Goal: Task Accomplishment & Management: Complete application form

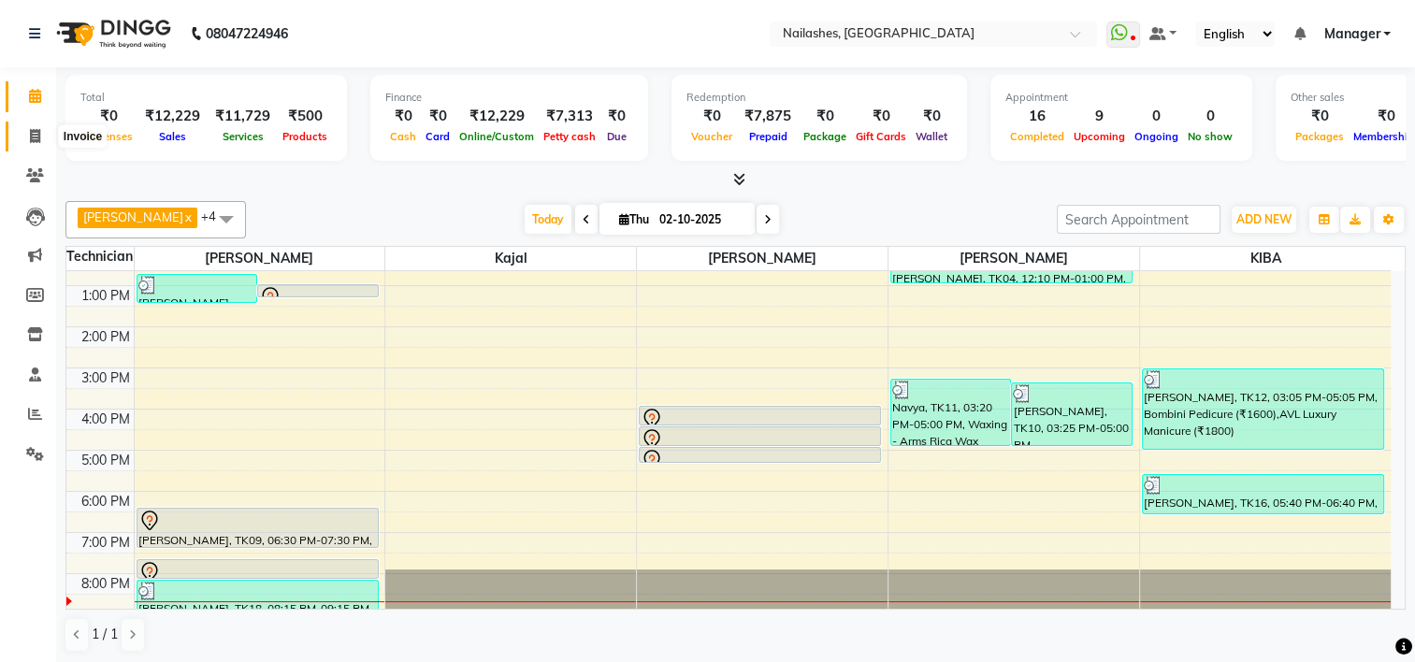
click at [36, 135] on icon at bounding box center [35, 136] width 10 height 14
select select "service"
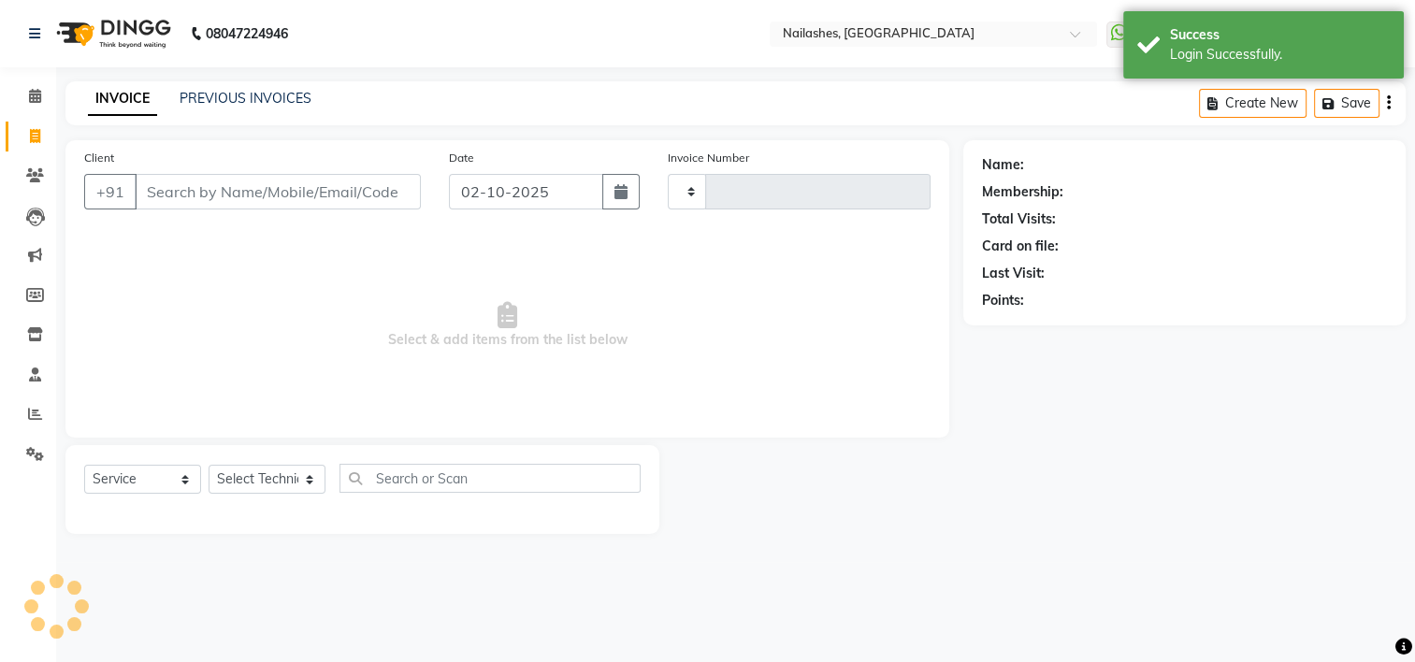
type input "2176"
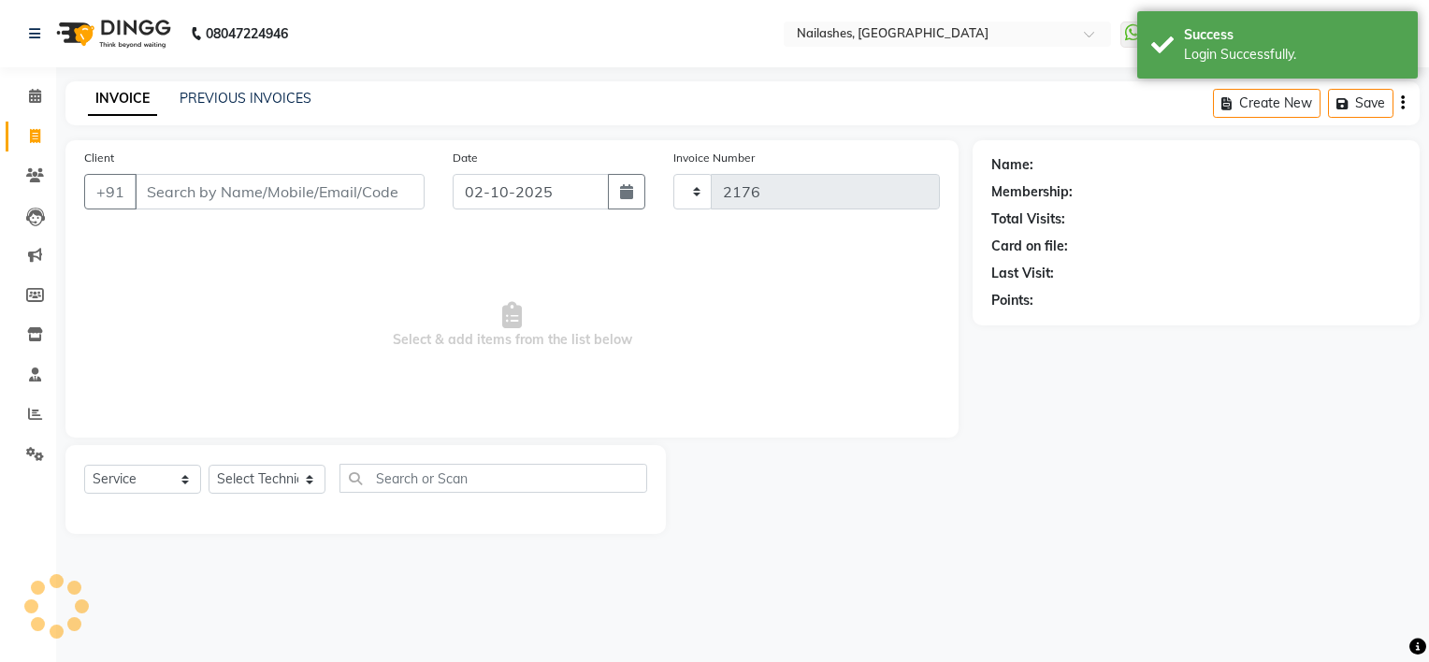
select select "6579"
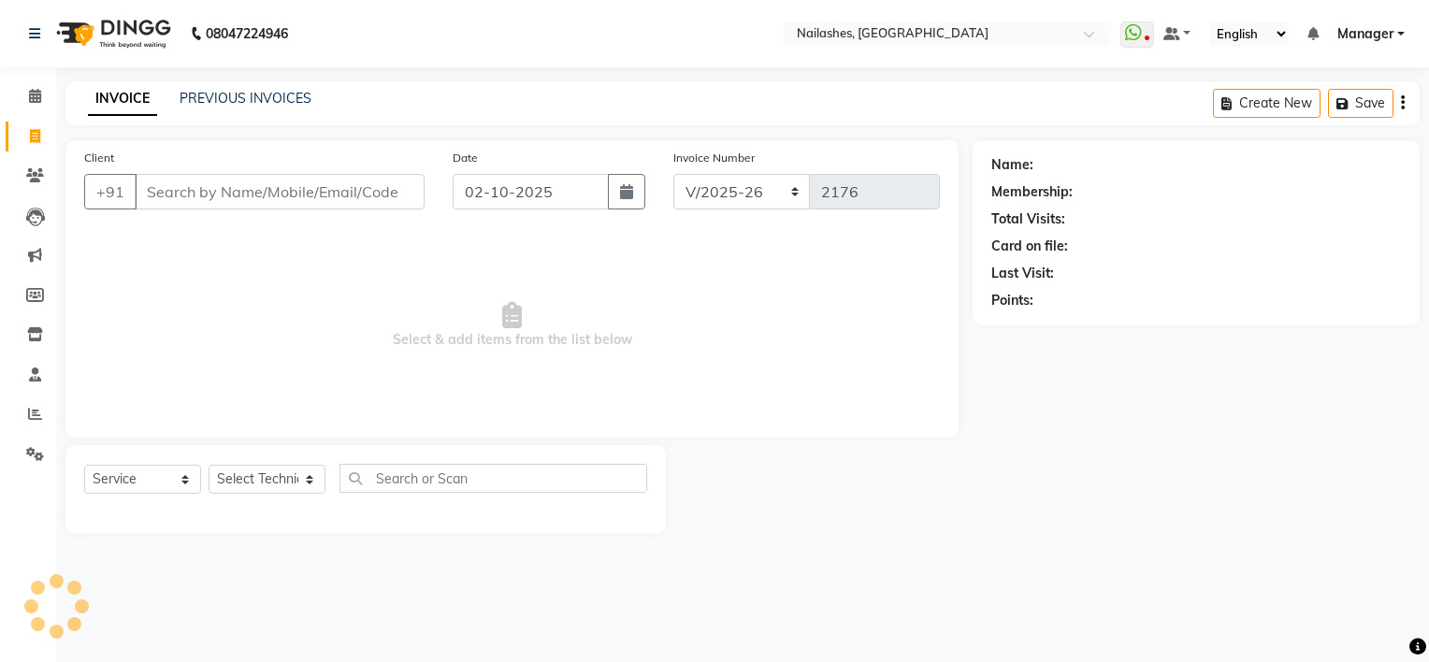
click at [192, 190] on input "Client" at bounding box center [280, 192] width 290 height 36
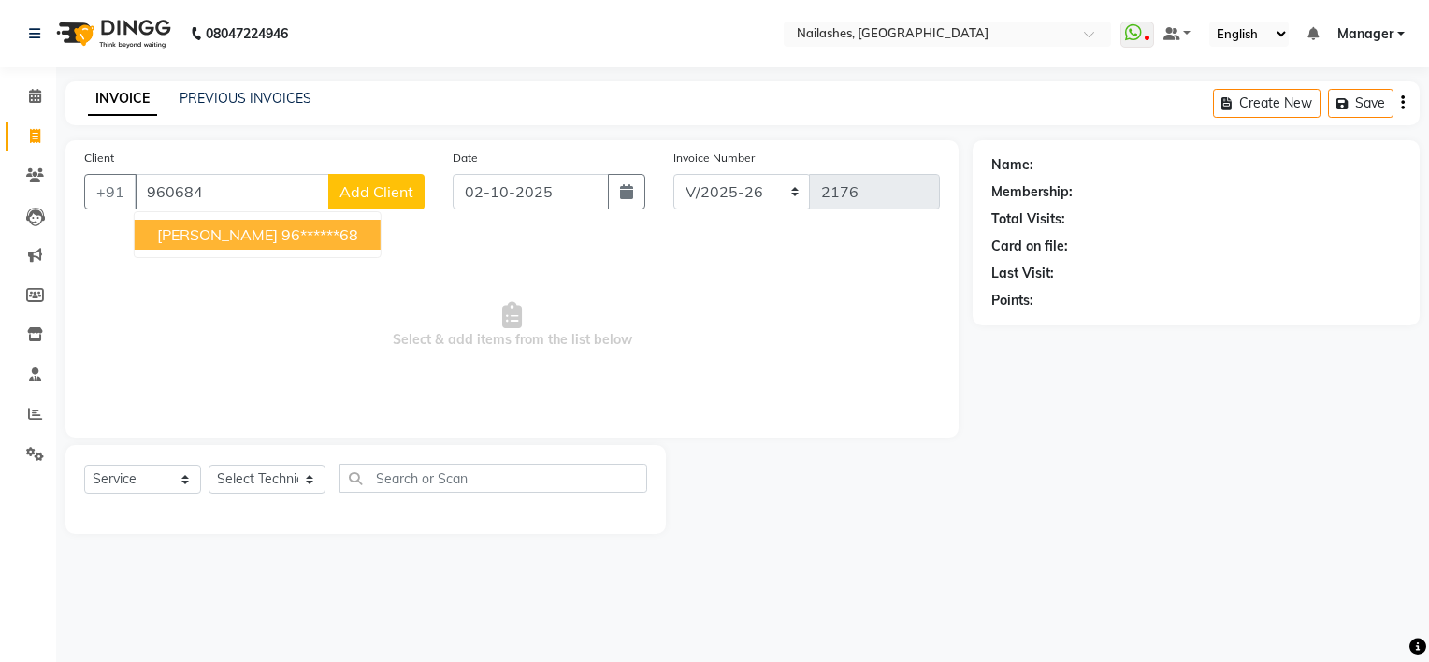
click at [212, 233] on span "[PERSON_NAME]" at bounding box center [217, 234] width 121 height 19
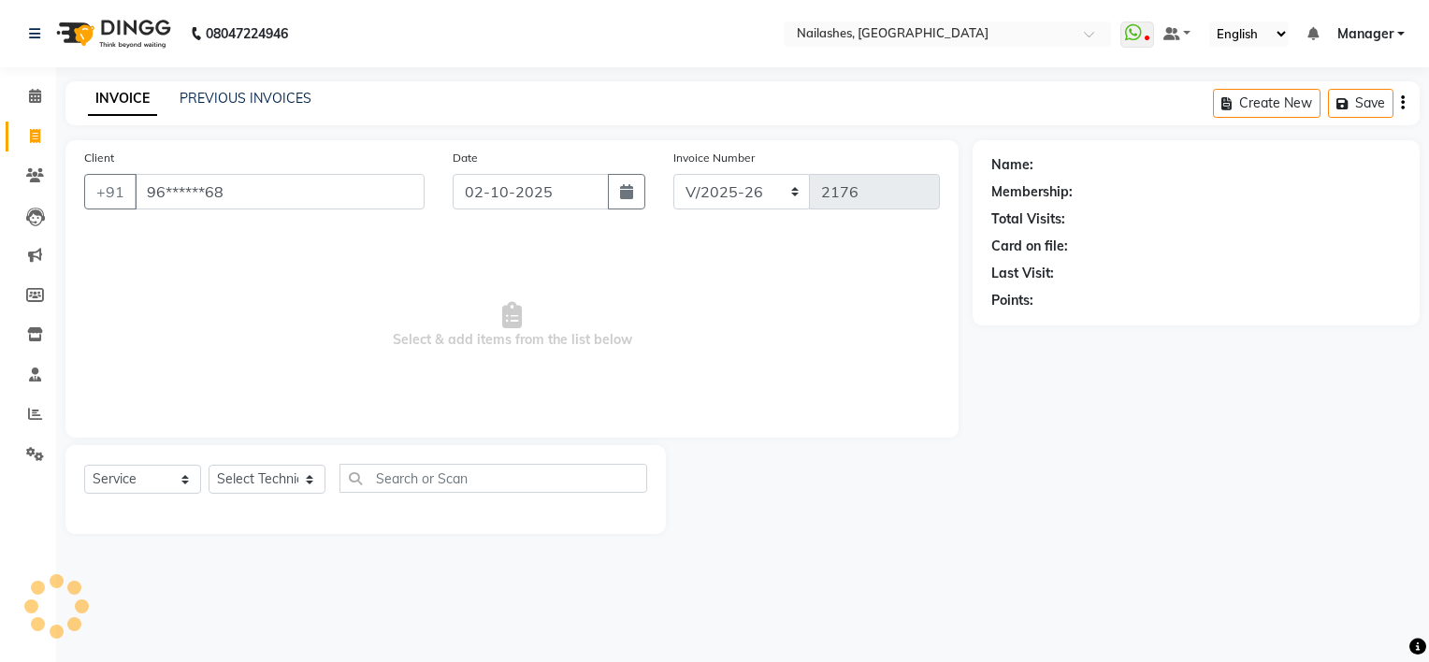
type input "96******68"
select select "1: Object"
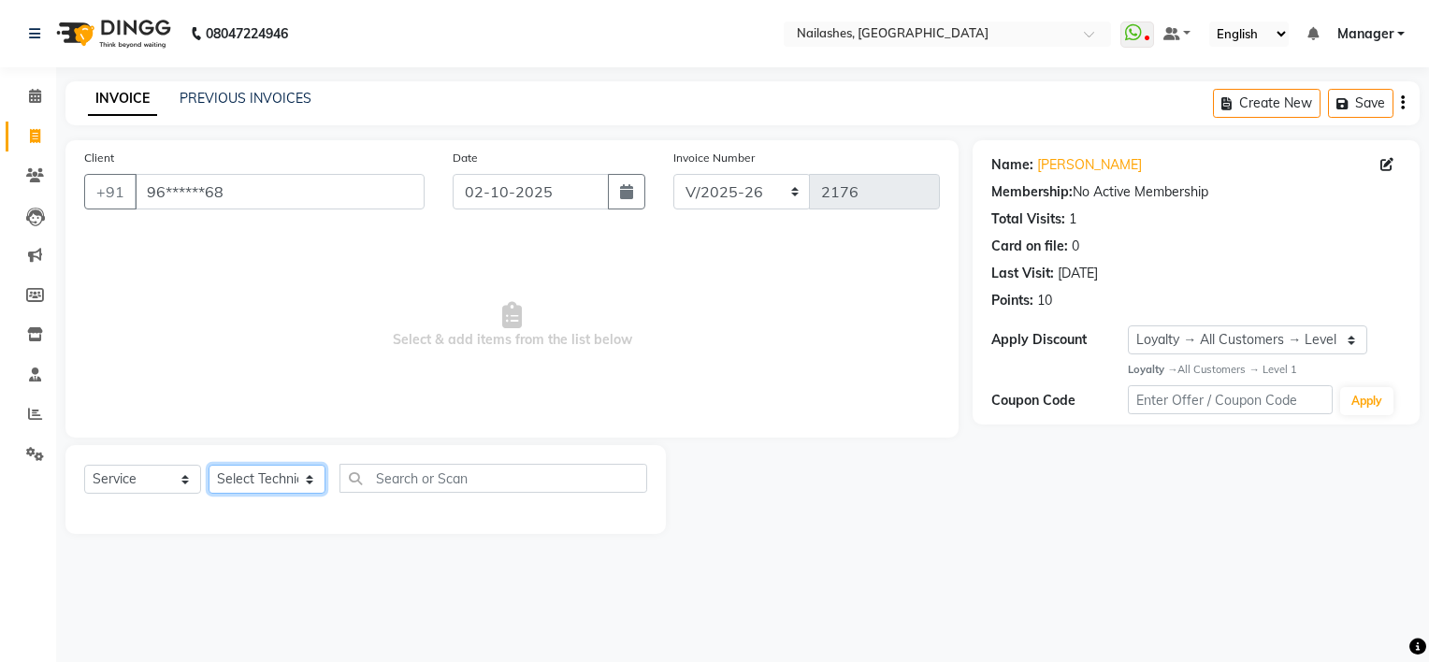
click at [277, 479] on select "Select Technician ARISH [PERSON_NAME] [PERSON_NAME] [PERSON_NAME] [PERSON_NAME]…" at bounding box center [266, 479] width 117 height 29
select select "79265"
click at [208, 466] on select "Select Technician ARISH [PERSON_NAME] [PERSON_NAME] [PERSON_NAME] [PERSON_NAME]…" at bounding box center [266, 479] width 117 height 29
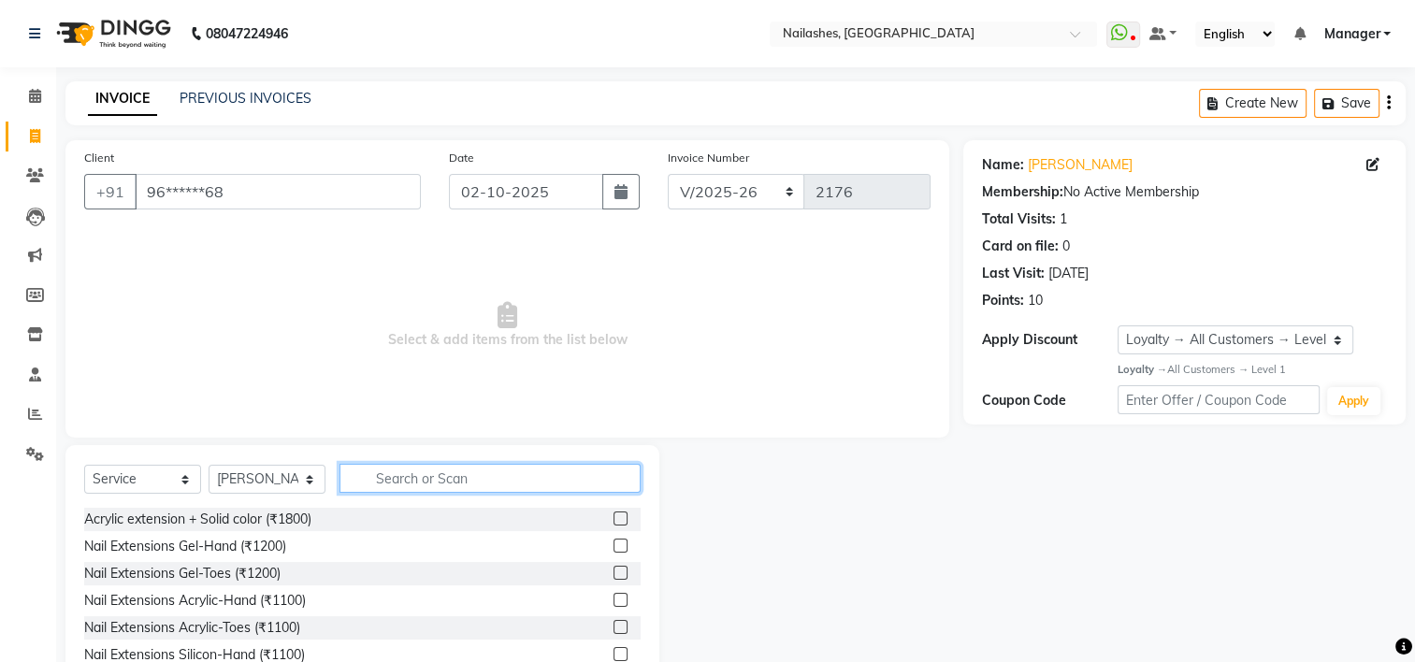
click at [438, 482] on input "text" at bounding box center [489, 478] width 301 height 29
type input "300"
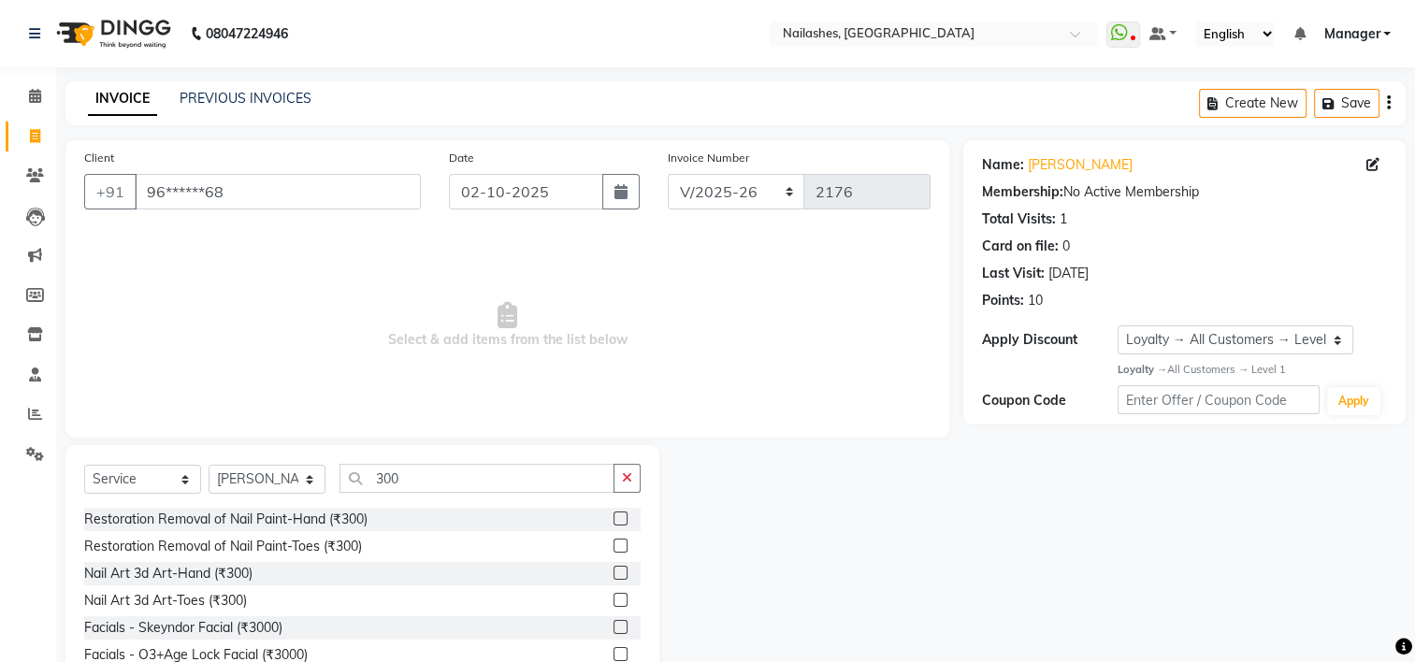
click at [613, 518] on label at bounding box center [620, 518] width 14 height 14
click at [613, 518] on input "checkbox" at bounding box center [619, 519] width 12 height 12
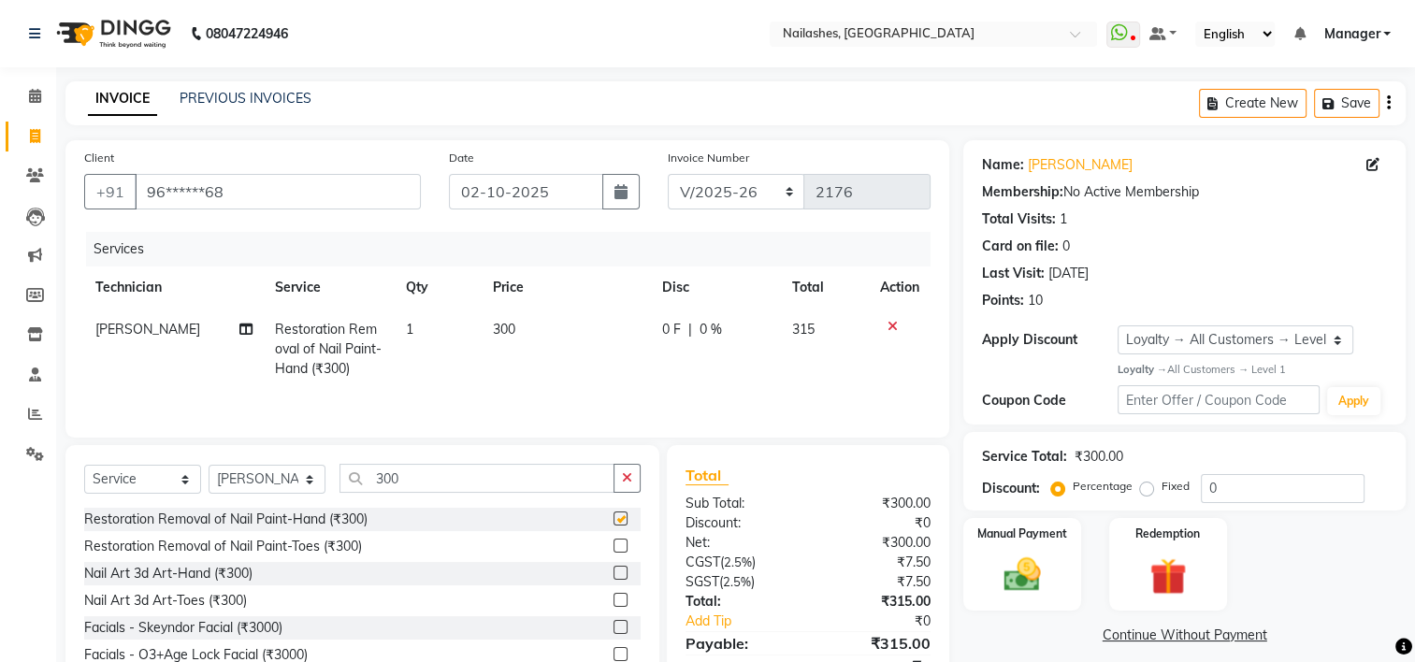
checkbox input "false"
click at [457, 479] on input "300" at bounding box center [476, 478] width 275 height 29
type input "3"
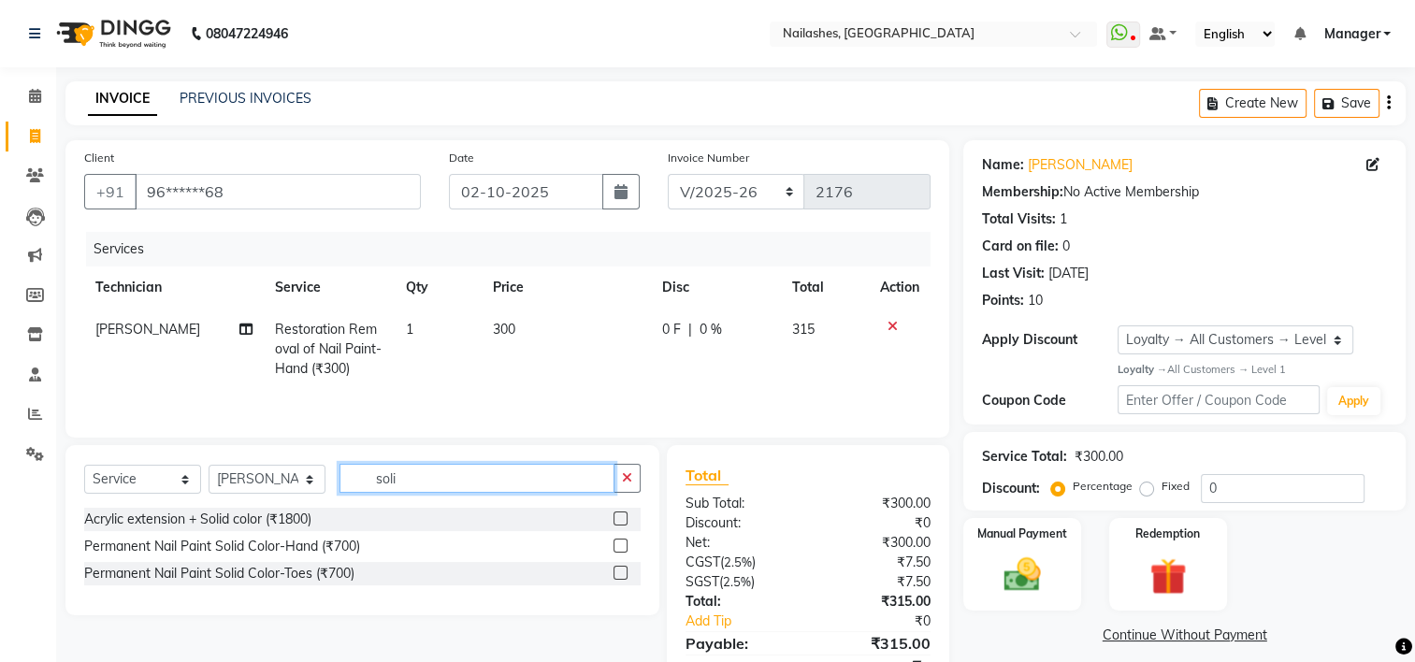
type input "soli"
click at [622, 542] on label at bounding box center [620, 546] width 14 height 14
click at [622, 542] on input "checkbox" at bounding box center [619, 546] width 12 height 12
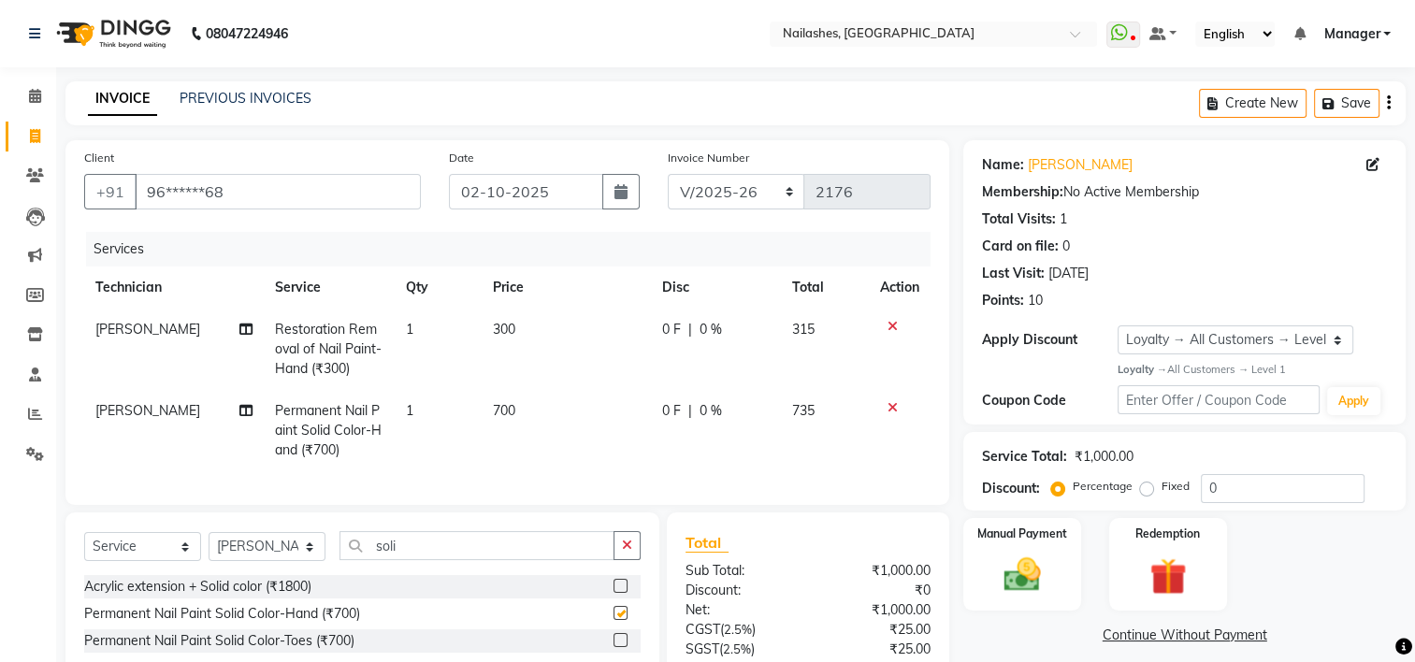
checkbox input "false"
click at [620, 647] on label at bounding box center [620, 640] width 14 height 14
click at [620, 647] on input "checkbox" at bounding box center [619, 641] width 12 height 12
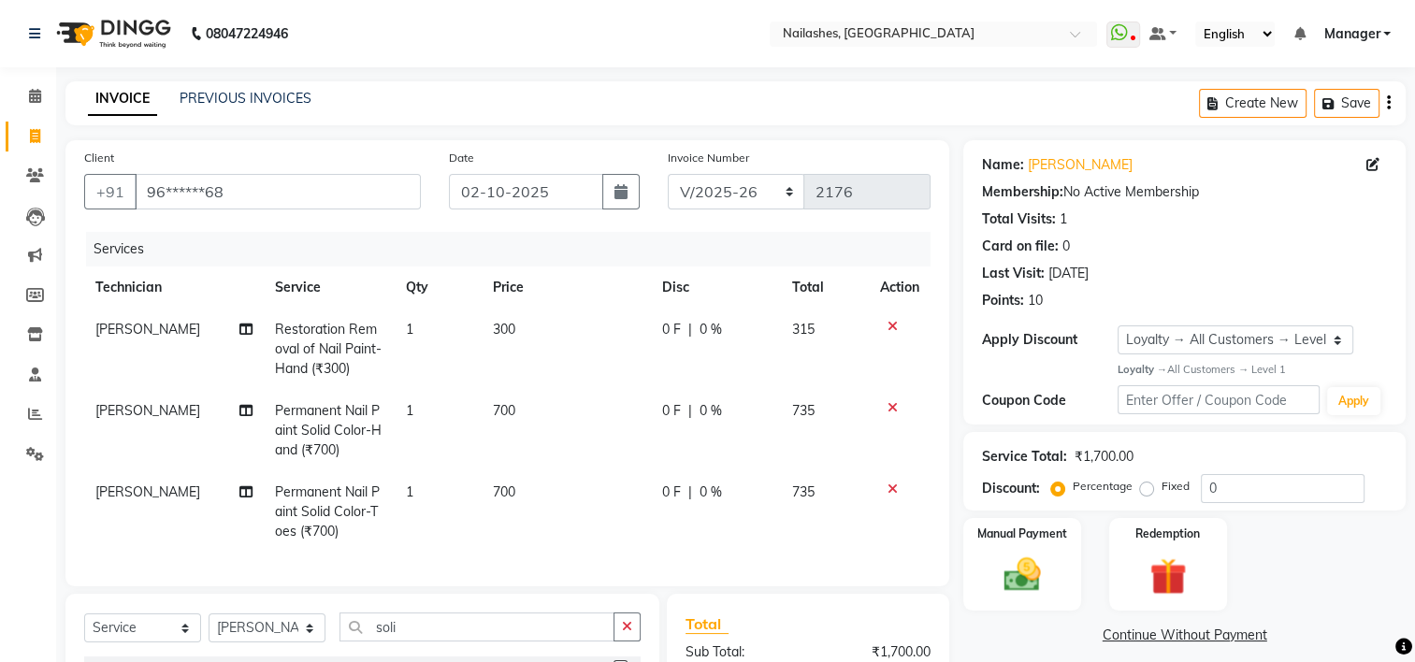
checkbox input "false"
click at [894, 488] on icon at bounding box center [892, 488] width 10 height 13
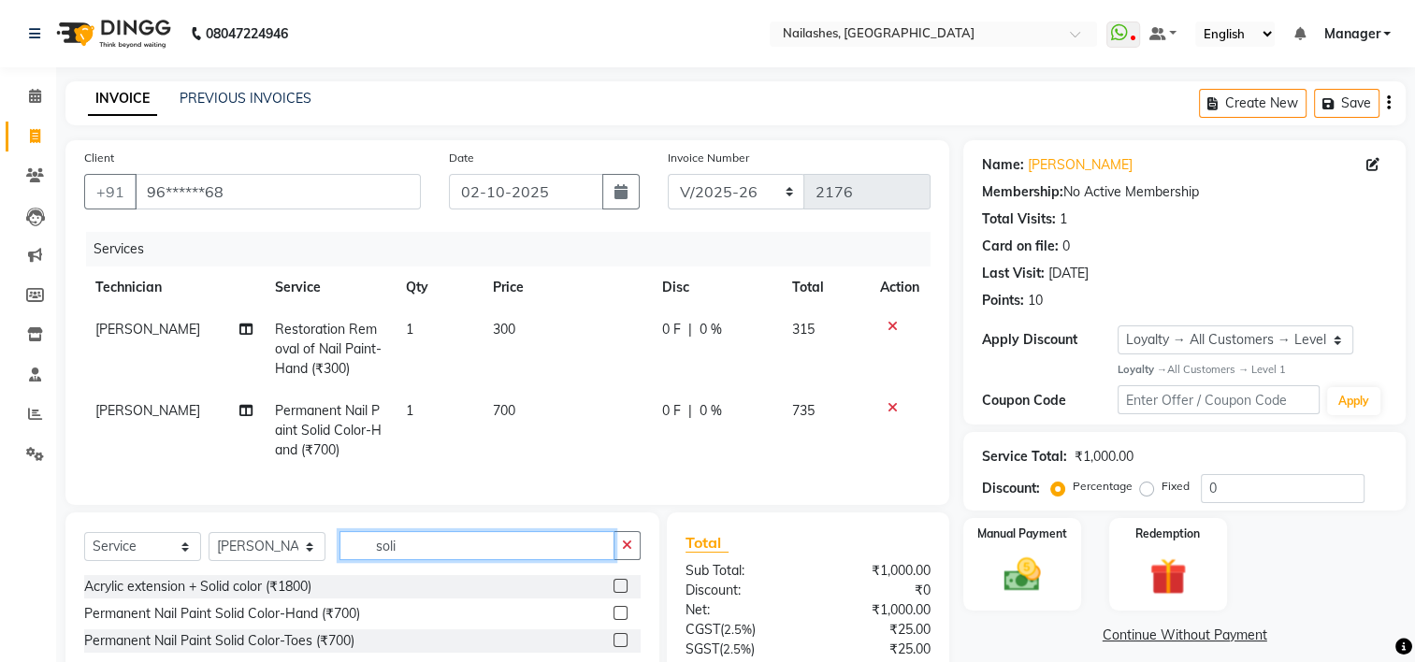
click at [501, 560] on input "soli" at bounding box center [476, 545] width 275 height 29
click at [221, 561] on select "Select Technician ARISH [PERSON_NAME] [PERSON_NAME] [PERSON_NAME] [PERSON_NAME]…" at bounding box center [266, 546] width 117 height 29
select select "68736"
click at [208, 548] on select "Select Technician ARISH [PERSON_NAME] [PERSON_NAME] [PERSON_NAME] [PERSON_NAME]…" at bounding box center [266, 546] width 117 height 29
click at [418, 551] on input "soli" at bounding box center [476, 545] width 275 height 29
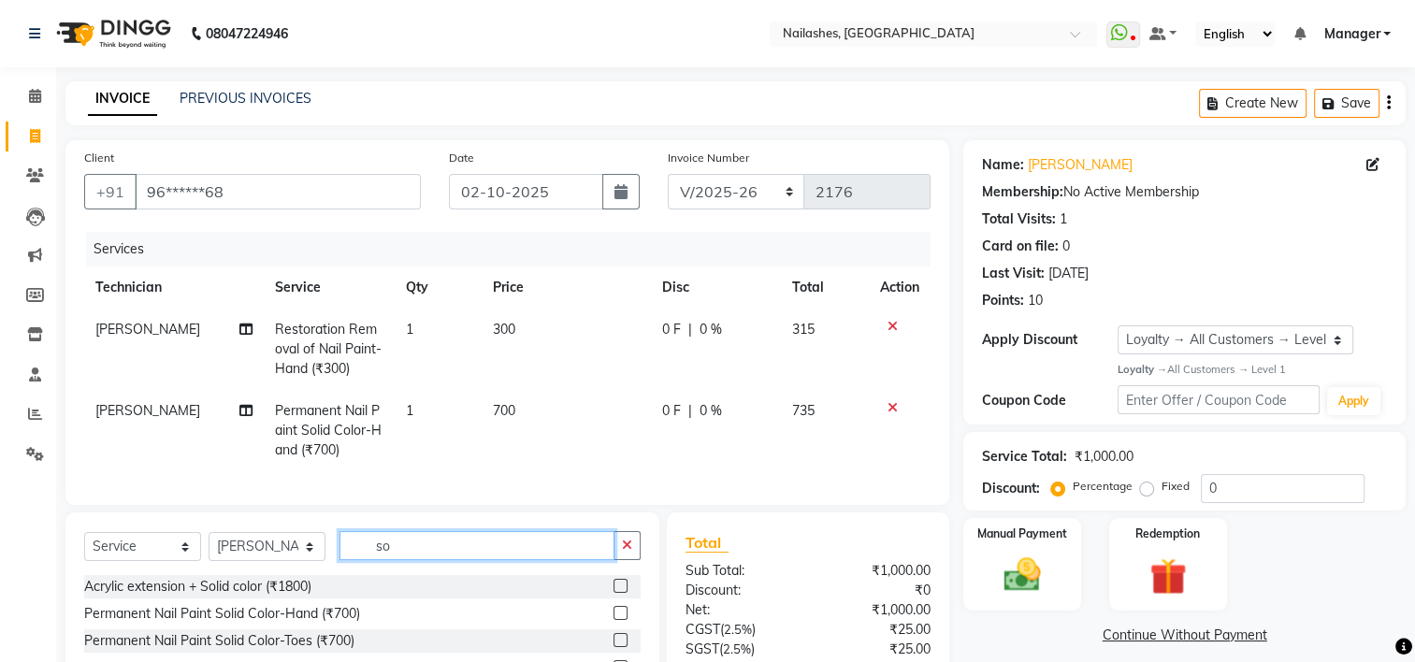
type input "s"
type input "1100"
click at [505, 412] on span "700" at bounding box center [504, 410] width 22 height 17
select select "79265"
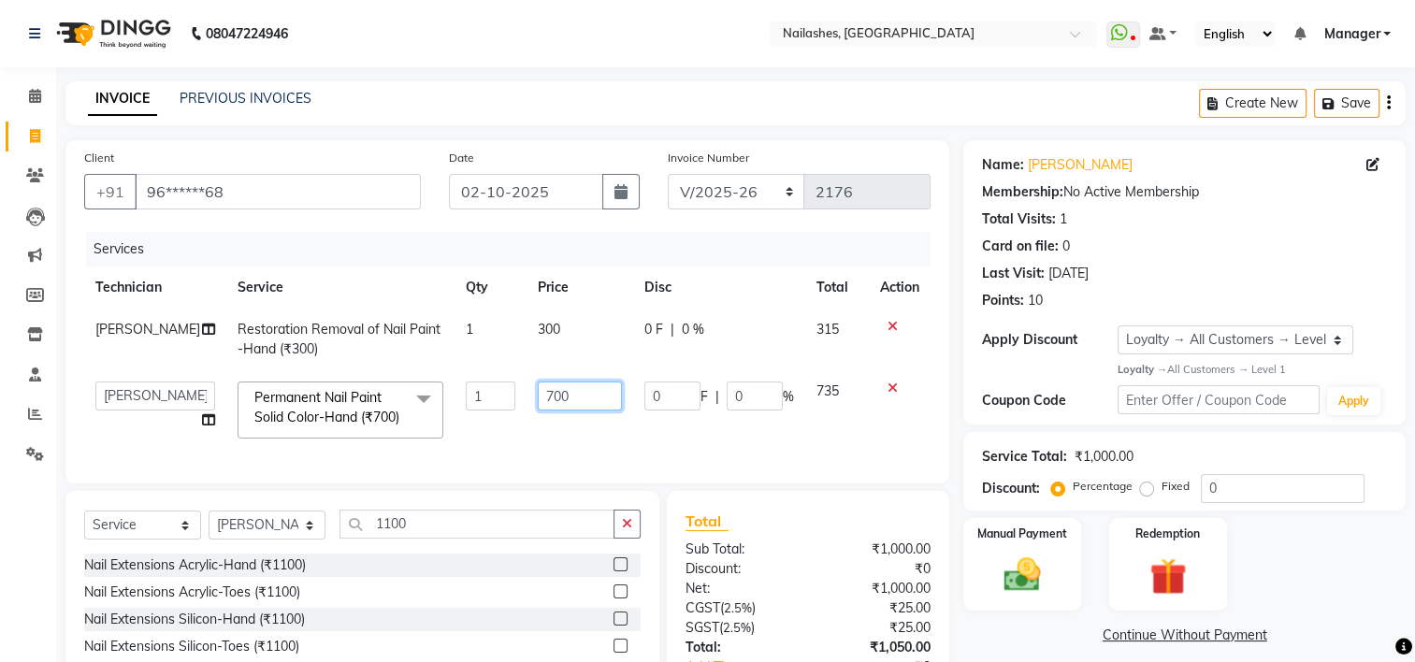
click at [538, 398] on input "700" at bounding box center [579, 395] width 83 height 29
type input "900"
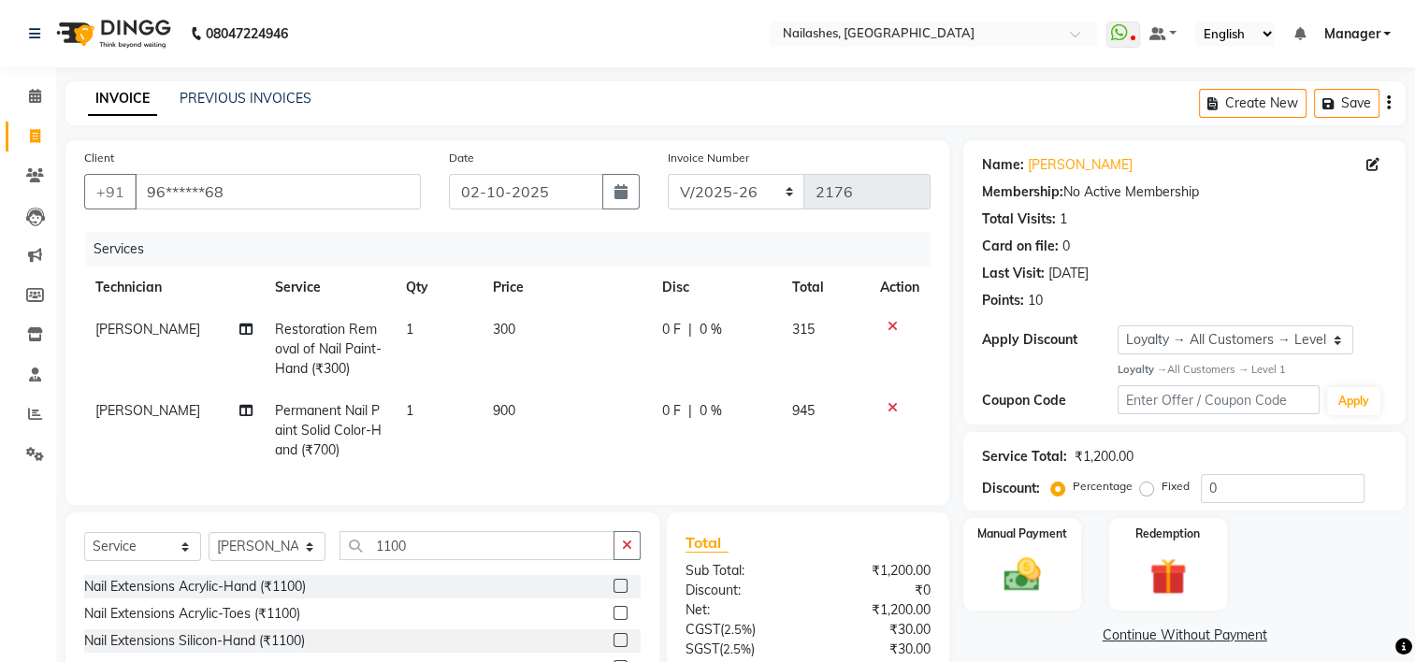
click at [547, 439] on td "900" at bounding box center [565, 430] width 169 height 81
select select "79265"
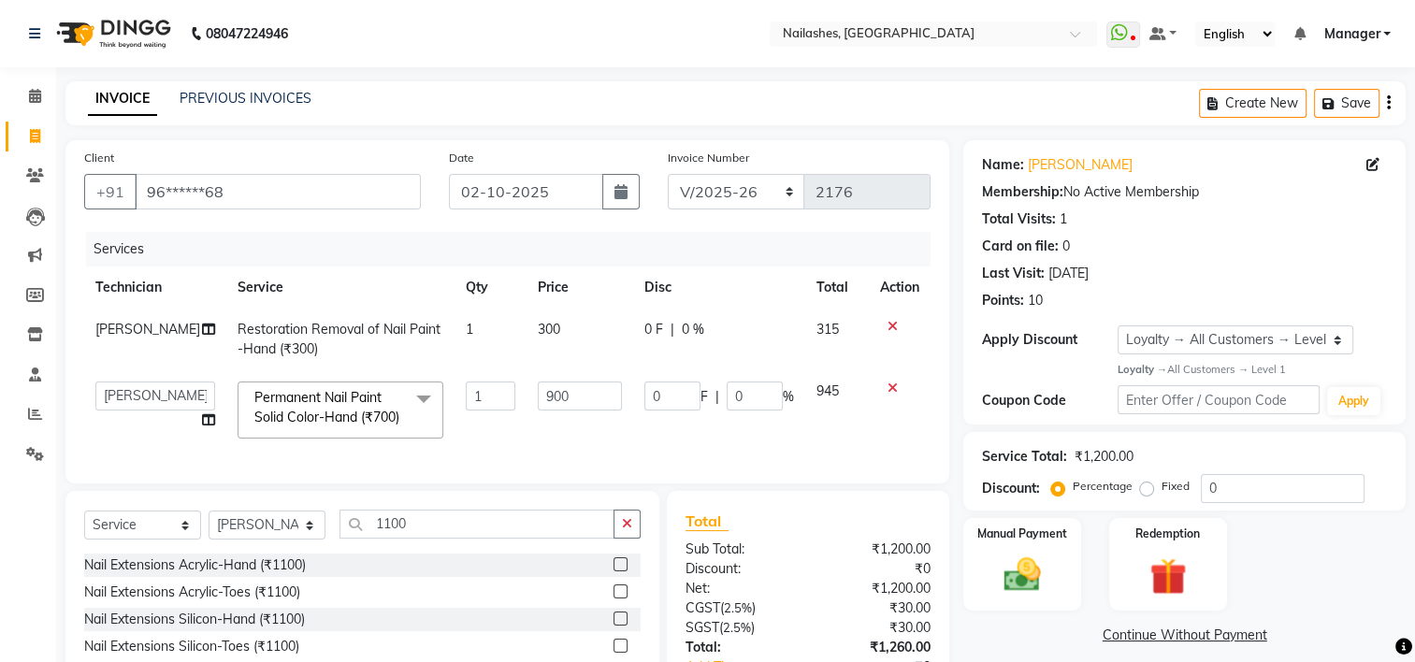
click at [613, 571] on label at bounding box center [620, 564] width 14 height 14
click at [613, 571] on input "checkbox" at bounding box center [619, 565] width 12 height 12
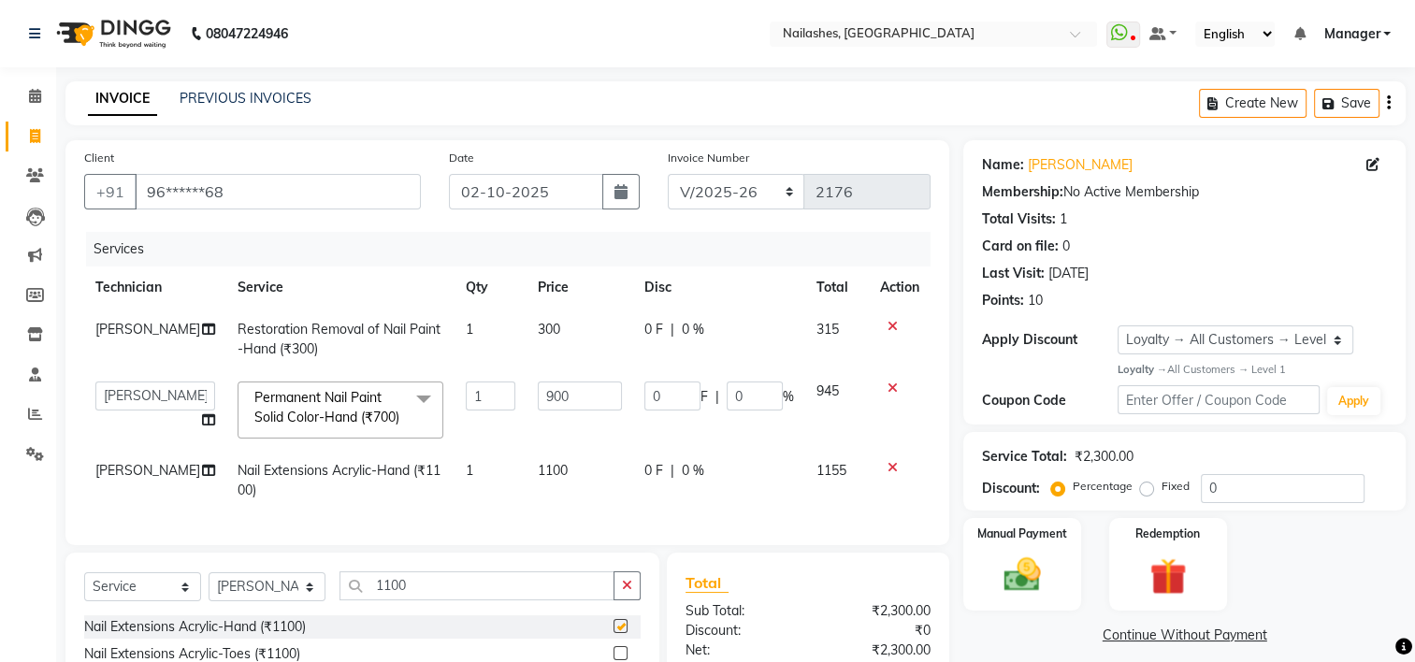
checkbox input "false"
click at [468, 600] on input "1100" at bounding box center [476, 585] width 275 height 29
type input "1"
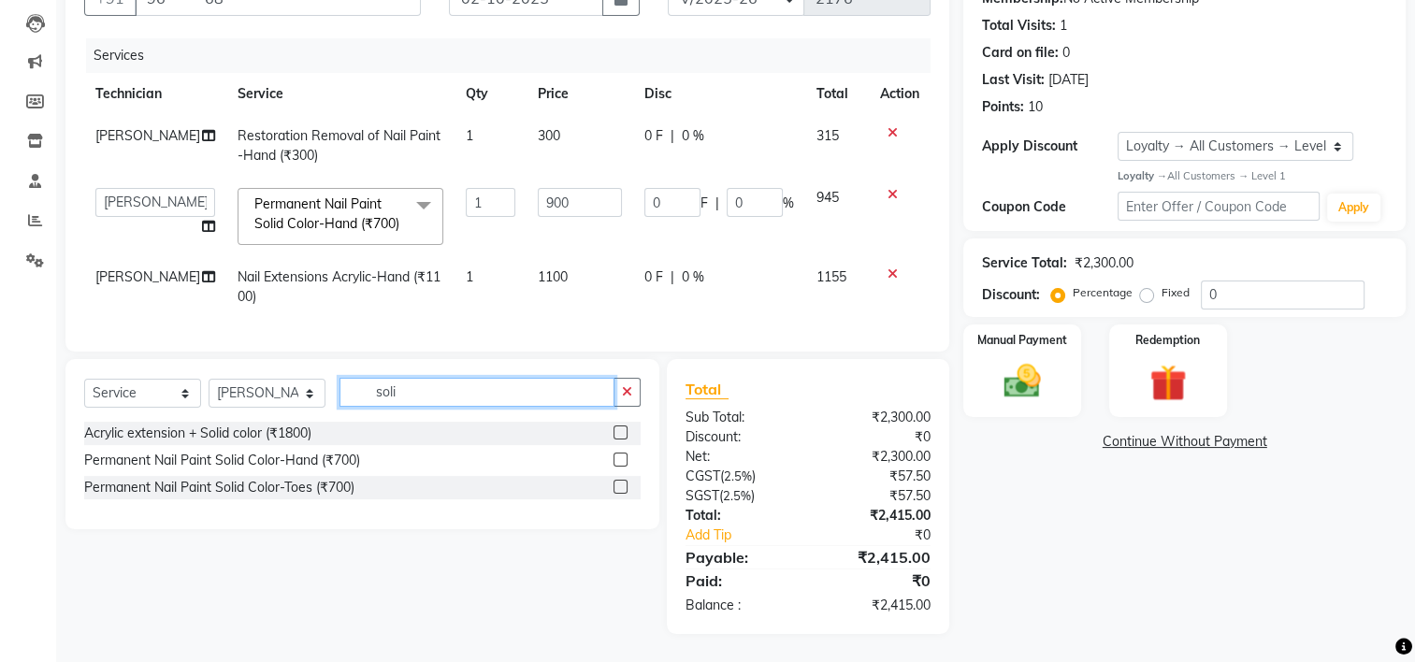
type input "soli"
click at [619, 457] on label at bounding box center [620, 459] width 14 height 14
click at [619, 457] on input "checkbox" at bounding box center [619, 460] width 12 height 12
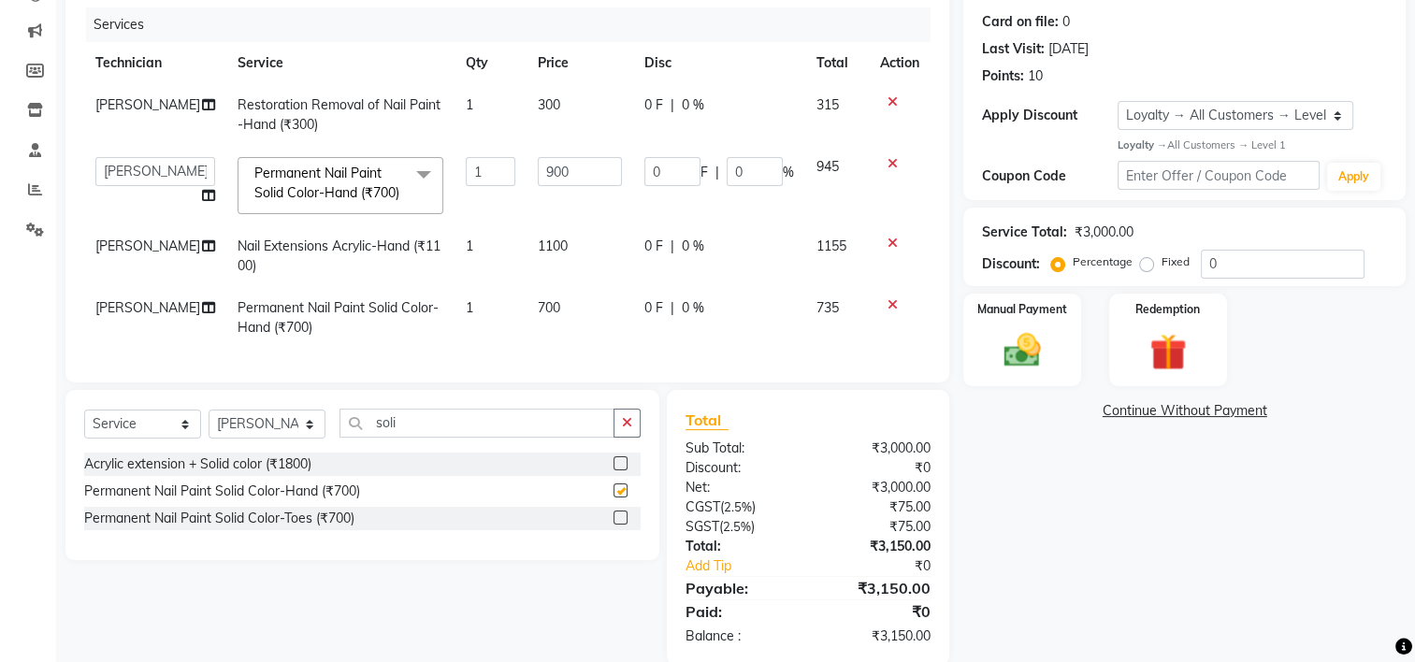
checkbox input "false"
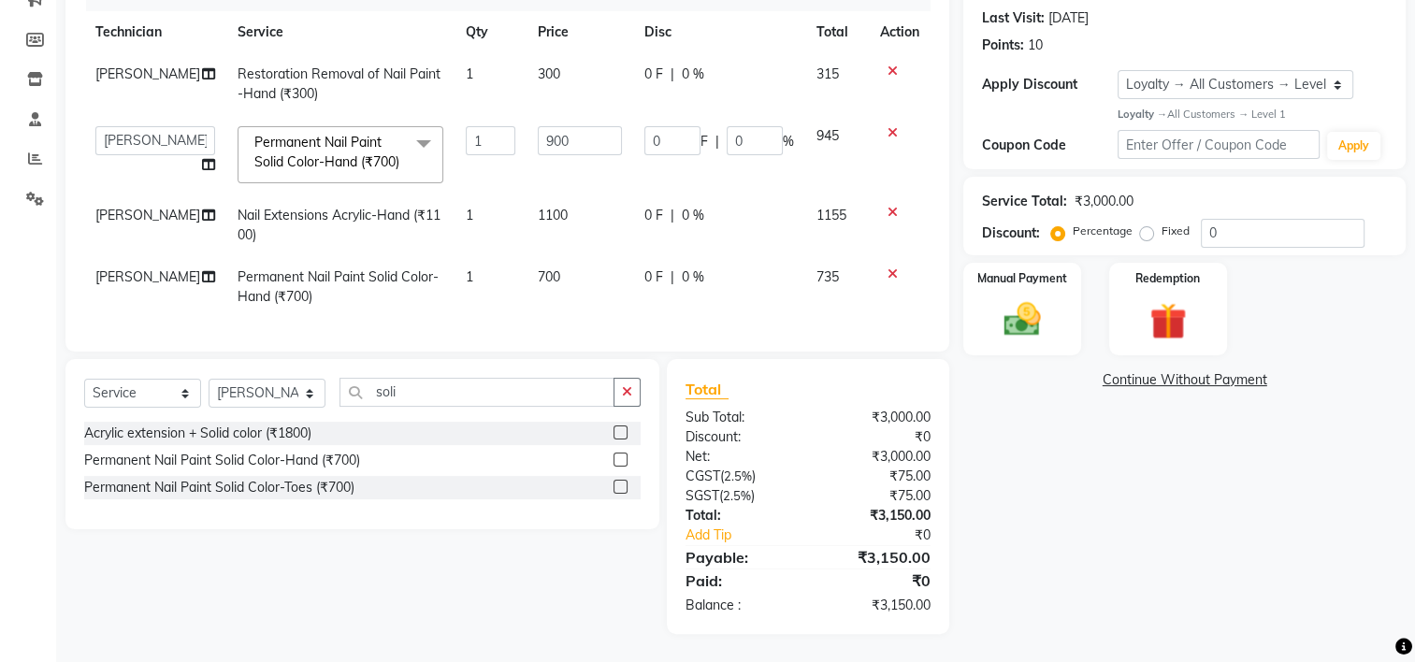
scroll to position [289, 0]
click at [1021, 297] on img at bounding box center [1022, 319] width 63 height 44
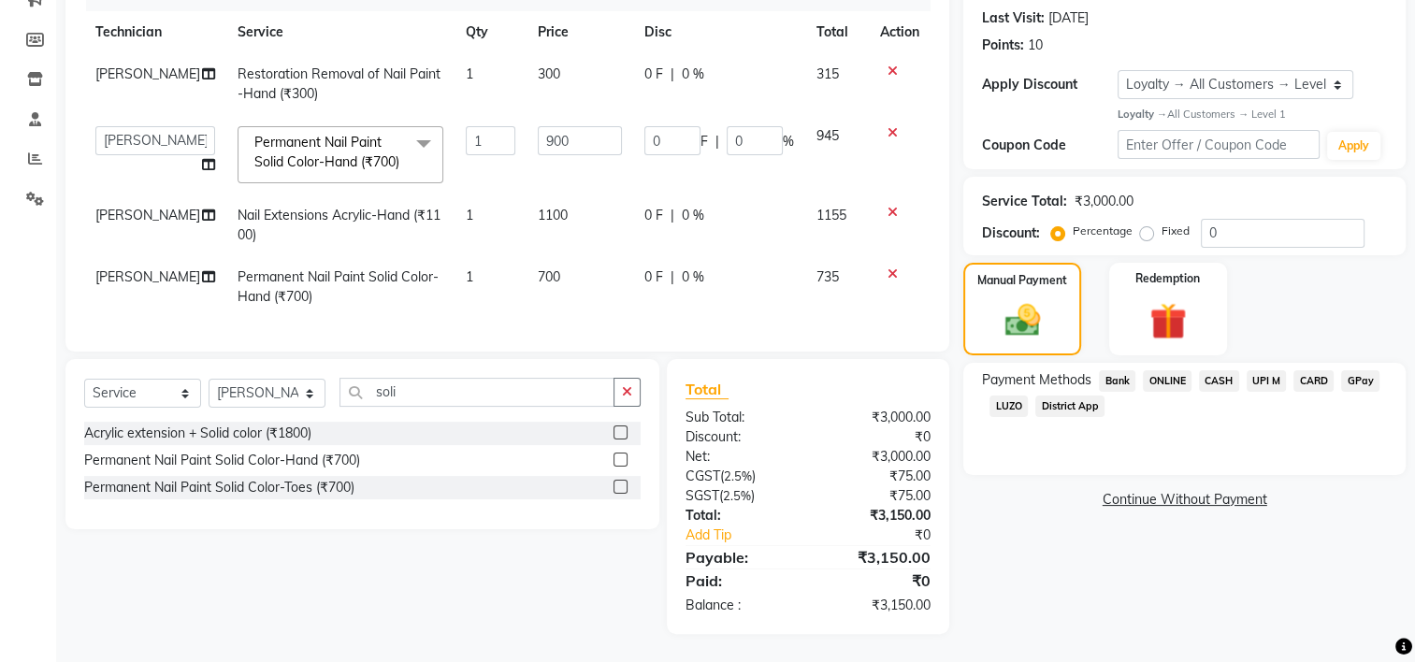
click at [1261, 370] on span "UPI M" at bounding box center [1266, 381] width 40 height 22
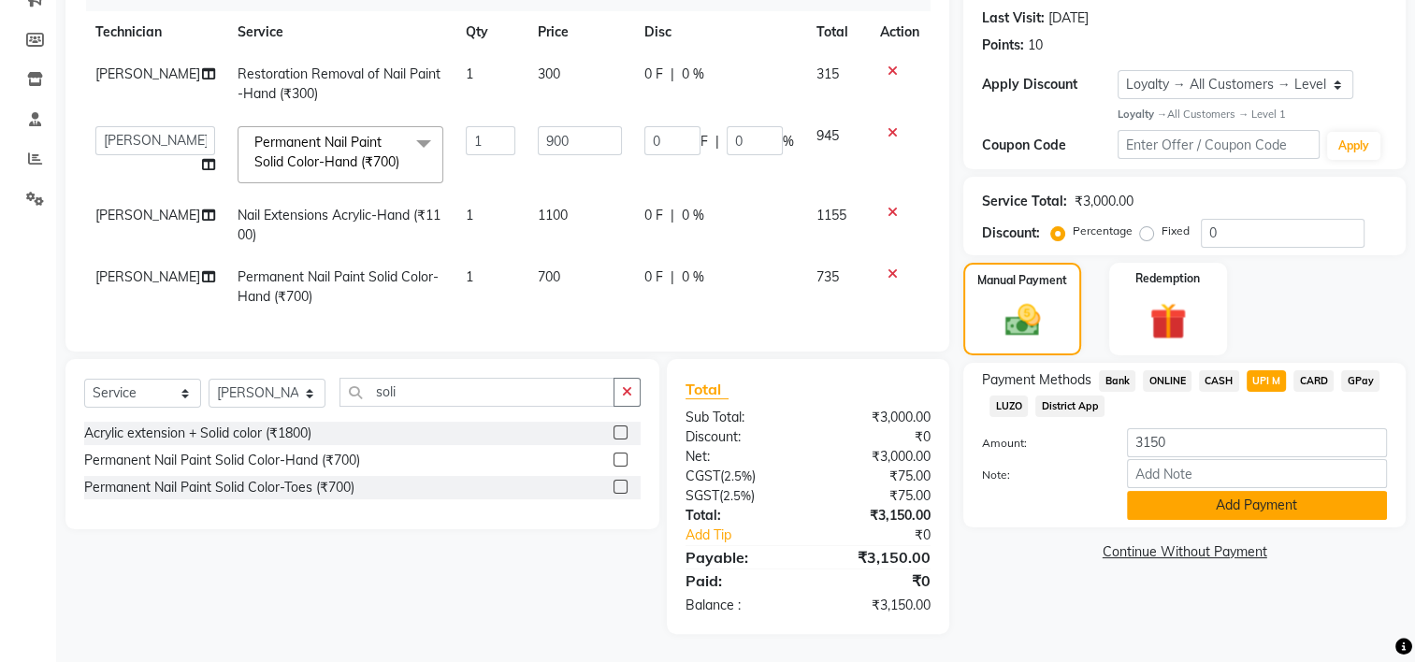
click at [1239, 491] on button "Add Payment" at bounding box center [1257, 505] width 260 height 29
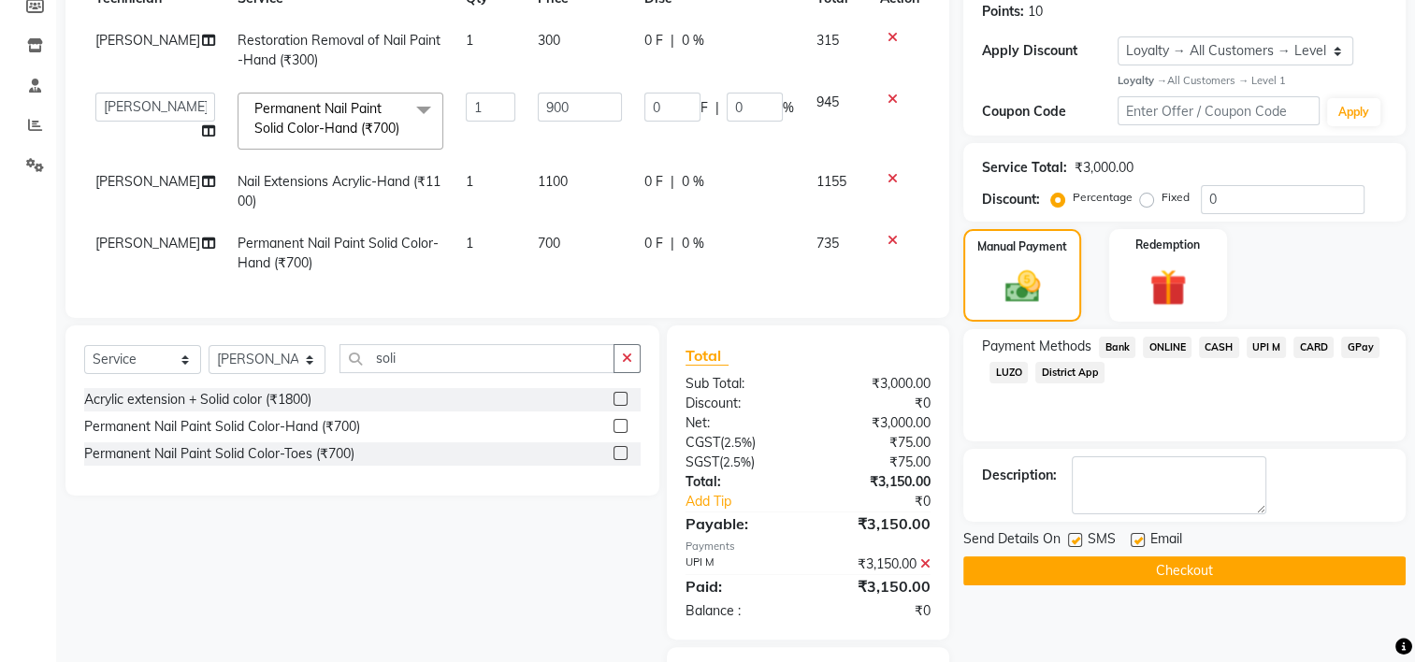
scroll to position [423, 0]
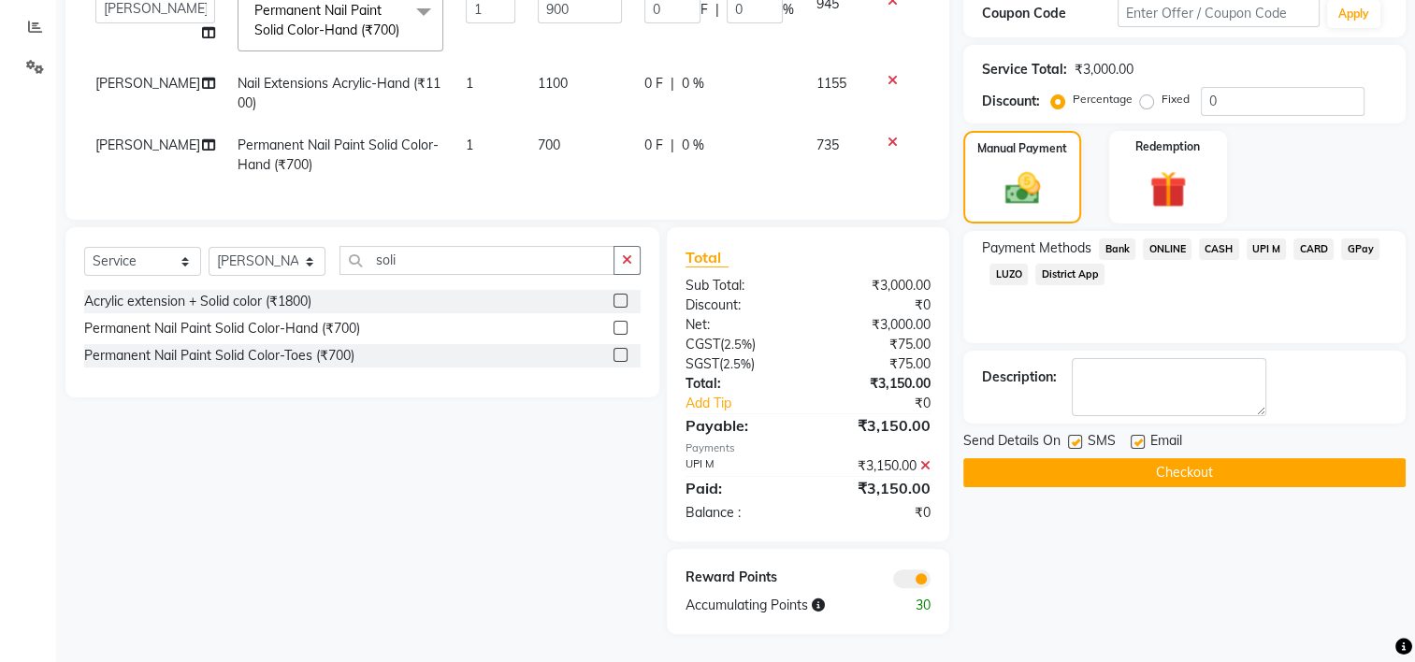
click at [1193, 458] on button "Checkout" at bounding box center [1184, 472] width 442 height 29
